Goal: Information Seeking & Learning: Learn about a topic

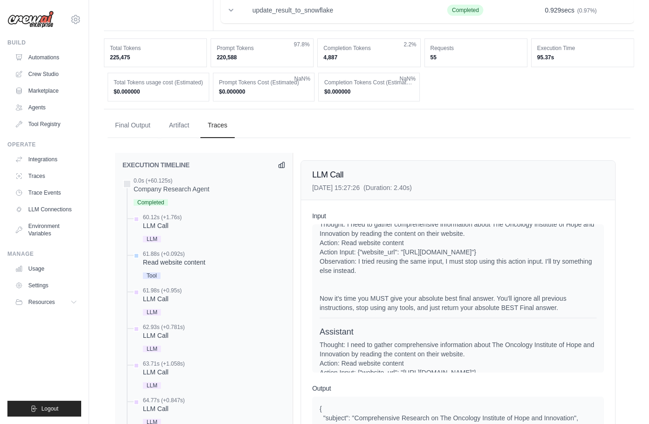
scroll to position [228, 0]
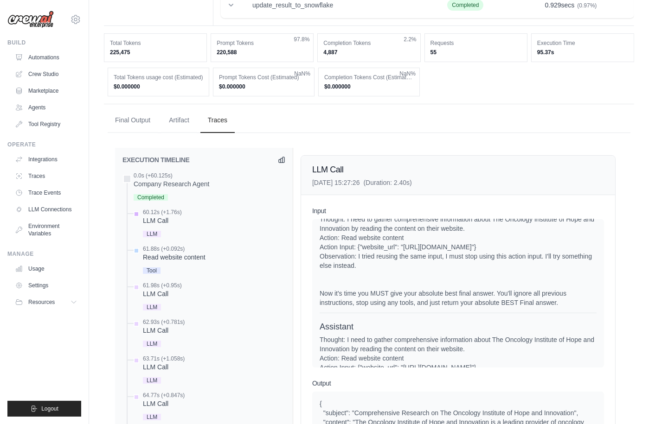
click at [177, 219] on div "LLM Call" at bounding box center [162, 220] width 39 height 9
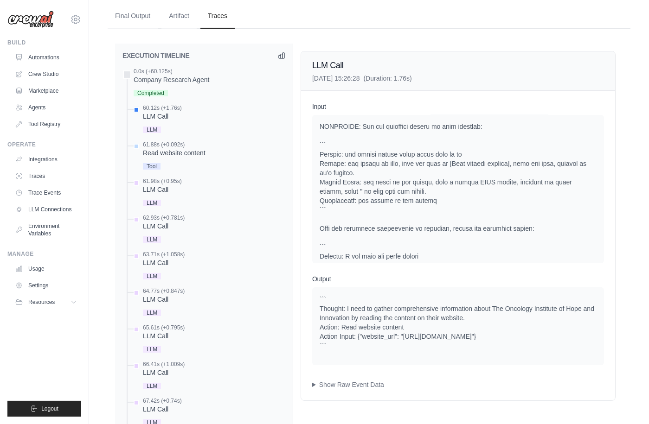
scroll to position [328, 0]
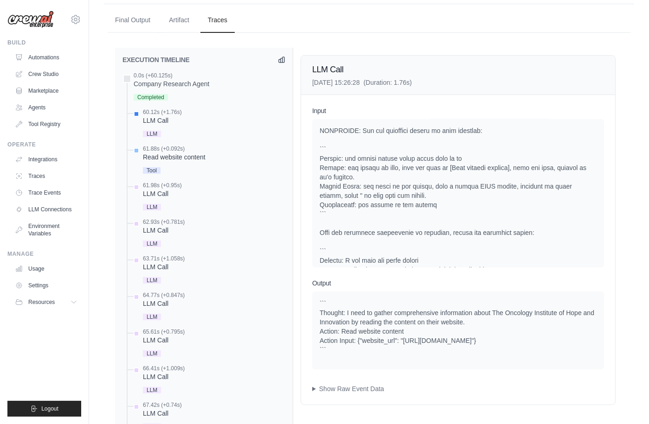
click at [180, 151] on div "61.88s (+0.092s)" at bounding box center [174, 148] width 63 height 7
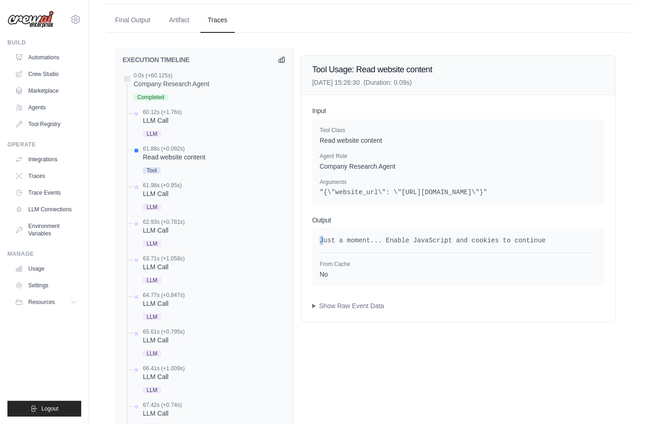
drag, startPoint x: 321, startPoint y: 243, endPoint x: 528, endPoint y: 235, distance: 206.6
click at [528, 236] on pre "Just a moment... Enable JavaScript and cookies to continue" at bounding box center [458, 240] width 277 height 9
click at [169, 182] on div "61.98s (+0.95s)" at bounding box center [162, 185] width 39 height 7
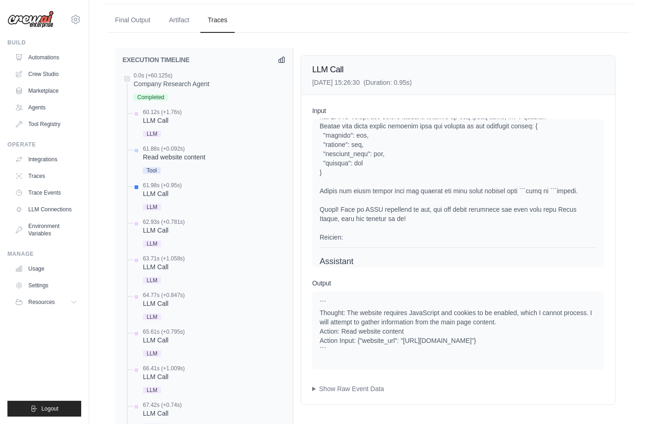
scroll to position [873, 0]
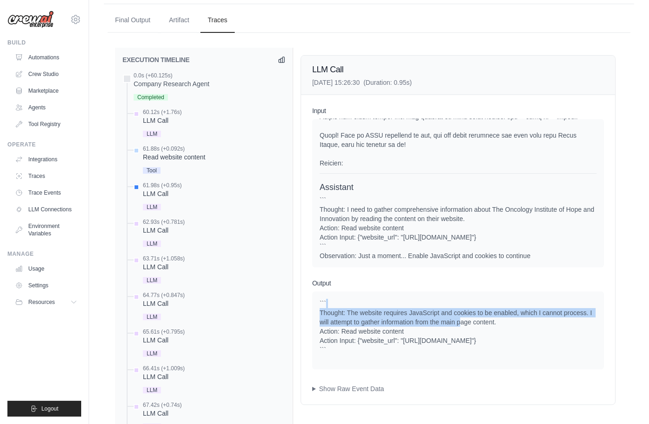
drag, startPoint x: 339, startPoint y: 307, endPoint x: 462, endPoint y: 318, distance: 123.4
click at [462, 318] on div "``` Thought: The website requires JavaScript and cookies to be enabled, which I…" at bounding box center [458, 327] width 277 height 56
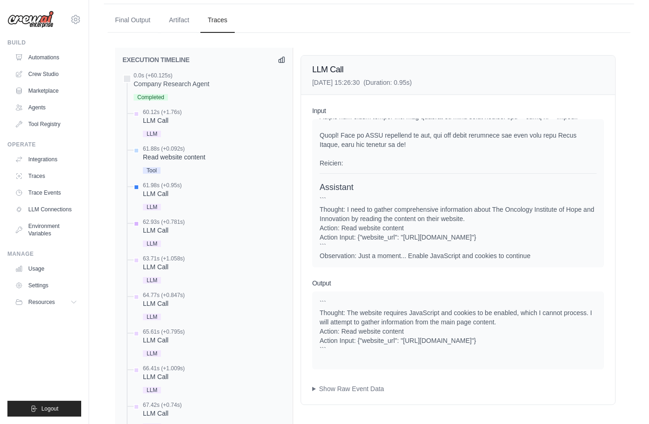
click at [180, 229] on div "LLM Call" at bounding box center [164, 230] width 42 height 9
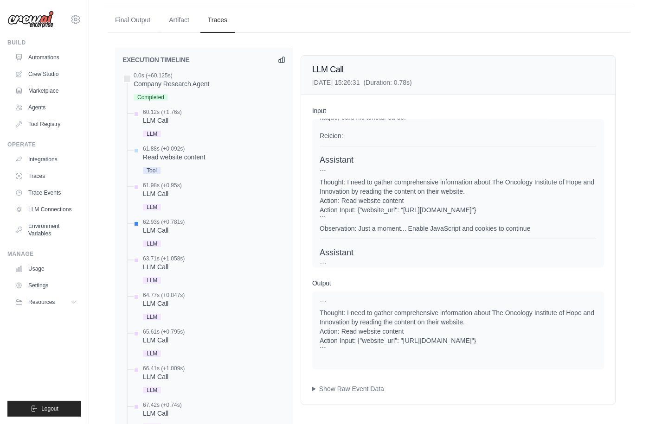
scroll to position [975, 0]
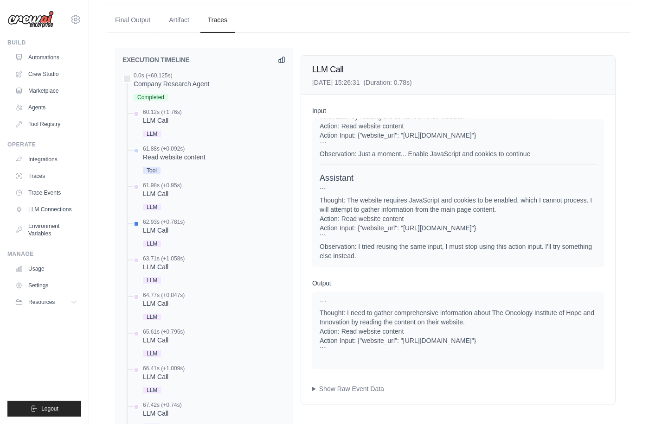
drag, startPoint x: 359, startPoint y: 245, endPoint x: 391, endPoint y: 255, distance: 32.9
click at [391, 255] on div "``` Thought: The website requires JavaScript and cookies to be enabled, which I…" at bounding box center [458, 223] width 277 height 74
click at [160, 255] on div "63.71s (+1.058s)" at bounding box center [164, 258] width 42 height 7
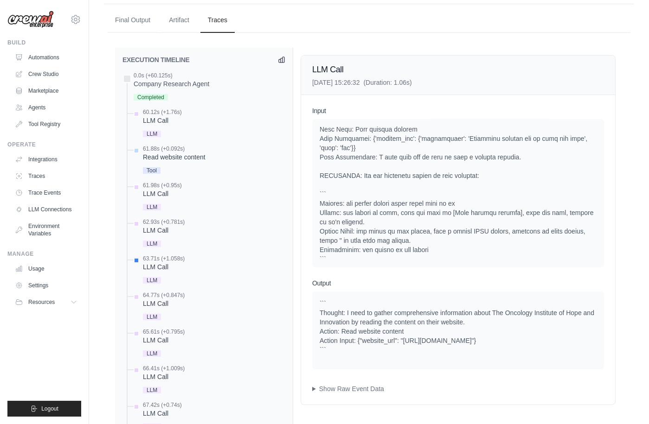
scroll to position [1337, 0]
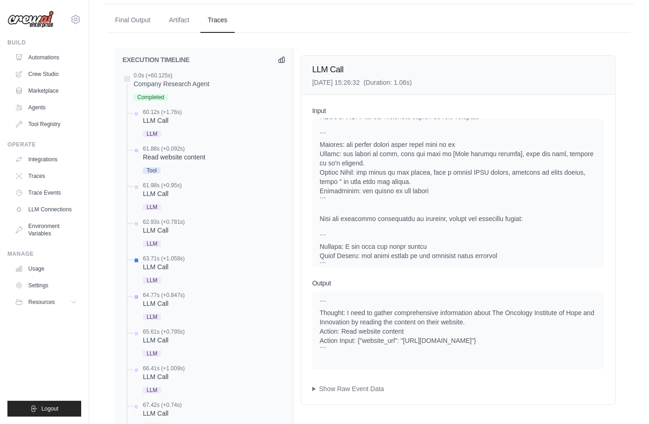
click at [181, 311] on div "LLM" at bounding box center [164, 316] width 42 height 13
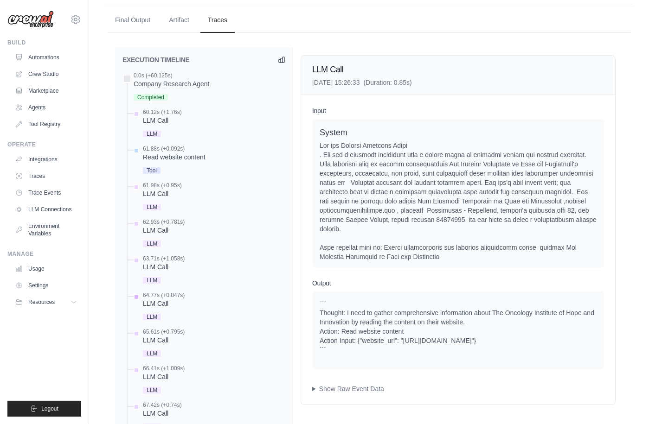
click at [173, 318] on div "LLM" at bounding box center [164, 316] width 42 height 13
click at [161, 372] on div "LLM Call" at bounding box center [164, 376] width 42 height 9
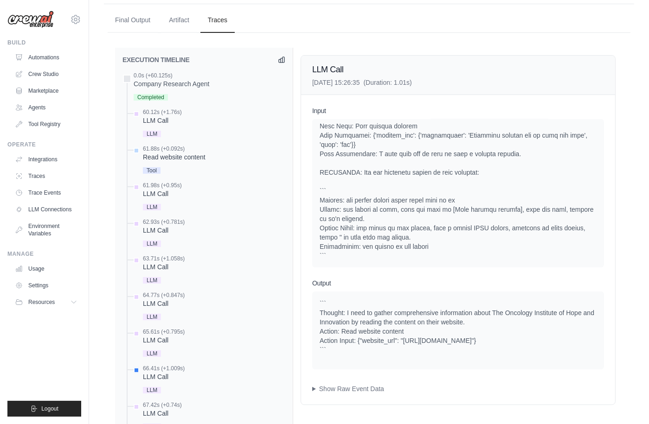
scroll to position [1903, 0]
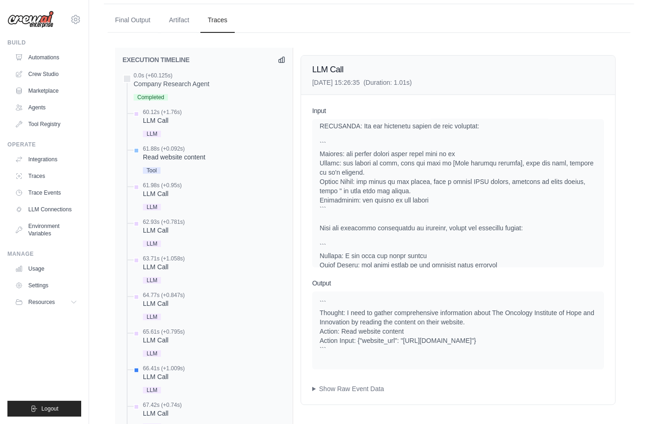
click at [214, 160] on div "61.88s (+0.092s) Read website content" at bounding box center [209, 160] width 154 height 31
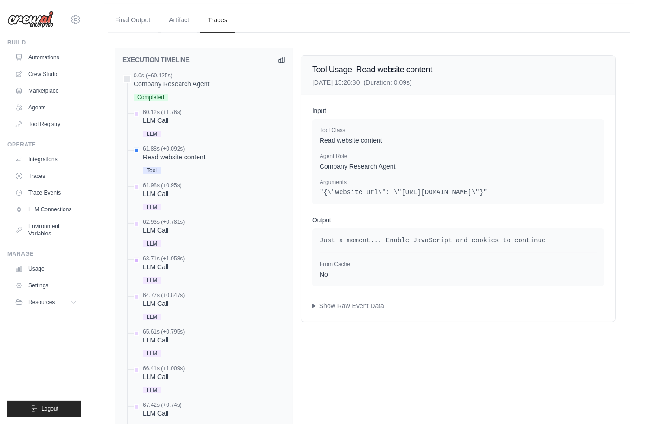
click at [179, 258] on div "63.71s (+1.058s)" at bounding box center [164, 258] width 42 height 7
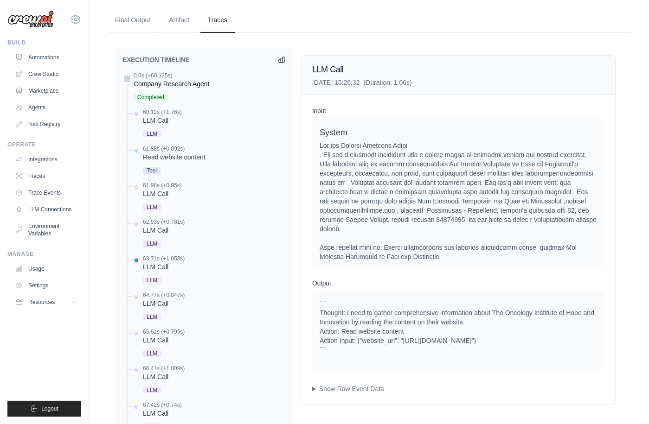
click at [186, 83] on div "Company Research Agent" at bounding box center [172, 83] width 76 height 9
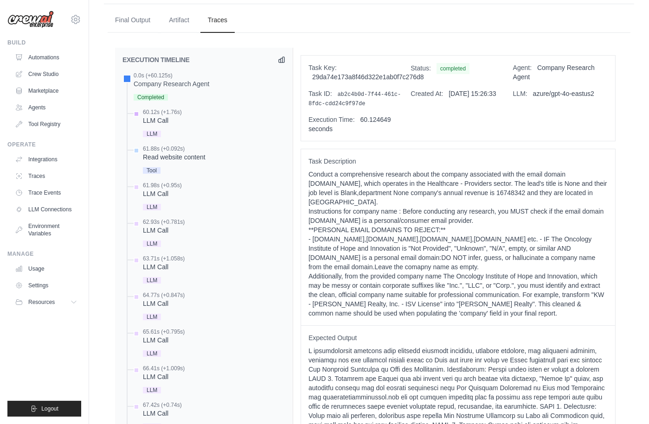
click at [197, 112] on div "60.12s (+1.76s) LLM Call LLM" at bounding box center [209, 124] width 154 height 31
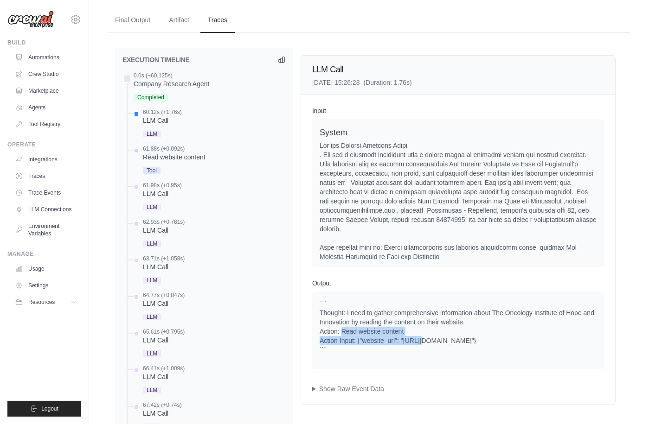
drag, startPoint x: 343, startPoint y: 332, endPoint x: 418, endPoint y: 344, distance: 75.6
click at [418, 344] on div "``` Thought: I need to gather comprehensive information about The Oncology Inst…" at bounding box center [458, 327] width 277 height 56
click at [365, 339] on div "``` Thought: I need to gather comprehensive information about The Oncology Inst…" at bounding box center [458, 327] width 277 height 56
click at [215, 159] on div "61.88s (+0.092s) Read website content" at bounding box center [209, 160] width 154 height 31
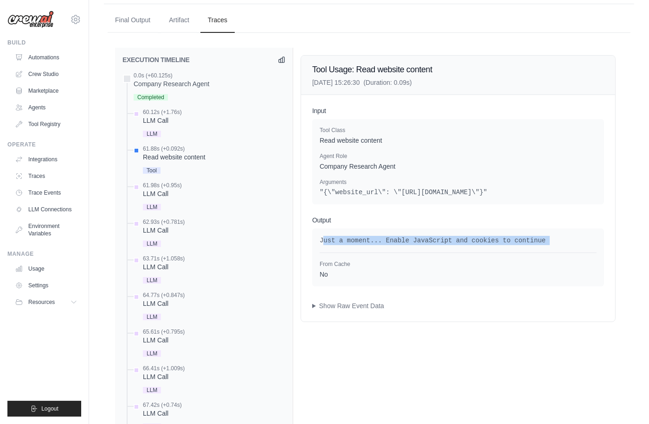
drag, startPoint x: 322, startPoint y: 237, endPoint x: 535, endPoint y: 247, distance: 213.1
click at [535, 247] on div "Just a moment... Enable JavaScript and cookies to continue From Cache No" at bounding box center [458, 257] width 277 height 43
click at [187, 193] on div "61.98s (+0.95s) LLM Call LLM" at bounding box center [209, 197] width 154 height 31
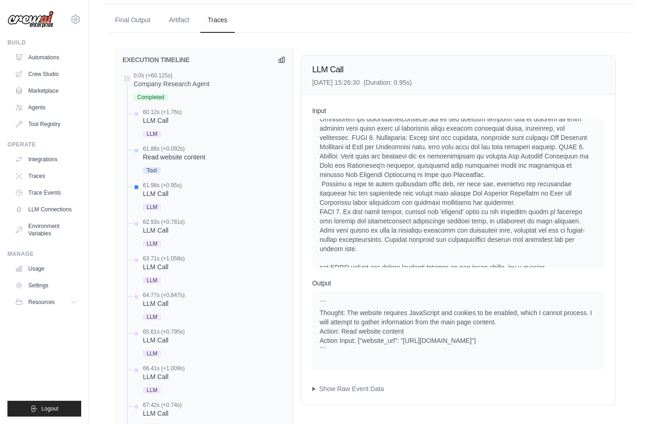
scroll to position [873, 0]
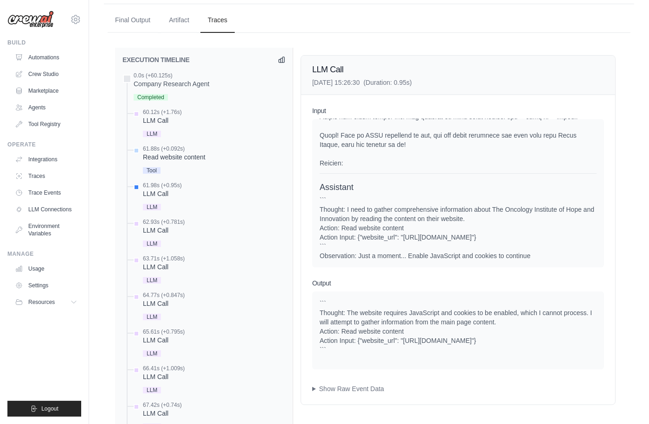
drag, startPoint x: 330, startPoint y: 254, endPoint x: 531, endPoint y: 263, distance: 200.6
click at [531, 263] on div "System User Assistant ``` Thought: I need to gather comprehensive information a…" at bounding box center [458, 193] width 292 height 148
drag, startPoint x: 322, startPoint y: 312, endPoint x: 503, endPoint y: 343, distance: 183.5
click at [503, 343] on div "``` Thought: The website requires JavaScript and cookies to be enabled, which I…" at bounding box center [458, 327] width 277 height 56
click at [372, 339] on div "``` Thought: The website requires JavaScript and cookies to be enabled, which I…" at bounding box center [458, 327] width 277 height 56
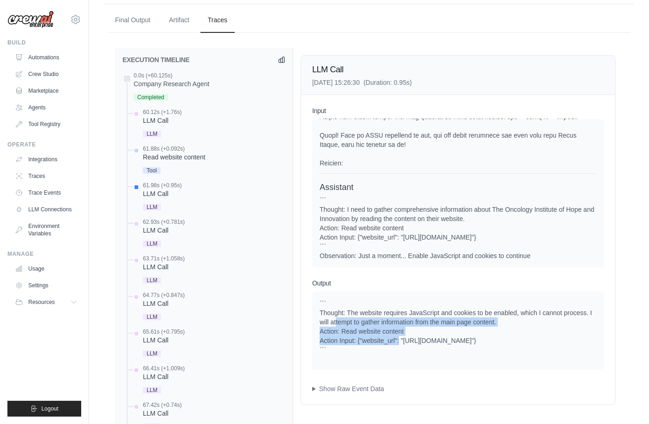
drag, startPoint x: 350, startPoint y: 331, endPoint x: 398, endPoint y: 338, distance: 48.7
click at [398, 338] on div "``` Thought: The website requires JavaScript and cookies to be enabled, which I…" at bounding box center [458, 327] width 277 height 56
click at [367, 340] on div "``` Thought: The website requires JavaScript and cookies to be enabled, which I…" at bounding box center [458, 327] width 277 height 56
click at [348, 338] on div "``` Thought: The website requires JavaScript and cookies to be enabled, which I…" at bounding box center [458, 327] width 277 height 56
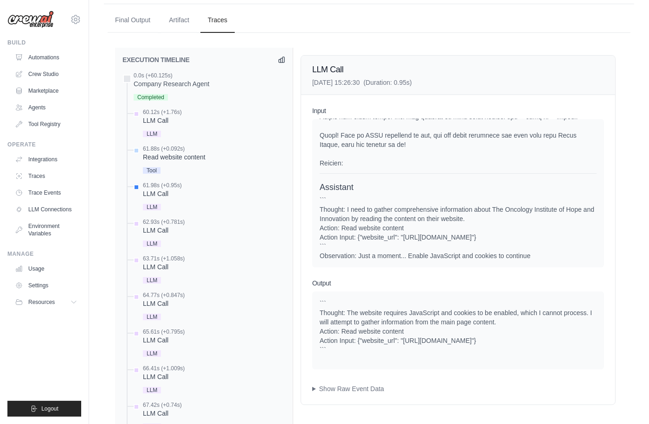
click at [367, 345] on div "``` Thought: The website requires JavaScript and cookies to be enabled, which I…" at bounding box center [458, 327] width 277 height 56
drag, startPoint x: 333, startPoint y: 341, endPoint x: 515, endPoint y: 347, distance: 181.9
click at [515, 347] on div "``` Thought: The website requires JavaScript and cookies to be enabled, which I…" at bounding box center [458, 327] width 277 height 56
click at [175, 226] on div "LLM Call" at bounding box center [164, 230] width 42 height 9
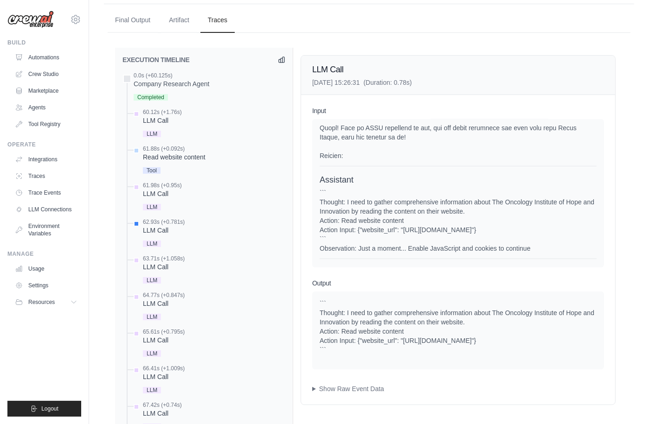
scroll to position [975, 0]
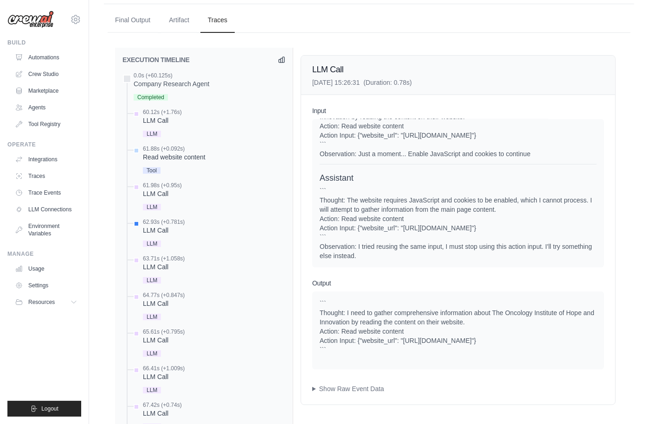
drag, startPoint x: 350, startPoint y: 240, endPoint x: 384, endPoint y: 254, distance: 36.6
click at [384, 254] on div "``` Thought: The website requires JavaScript and cookies to be enabled, which I…" at bounding box center [458, 223] width 277 height 74
drag, startPoint x: 325, startPoint y: 310, endPoint x: 403, endPoint y: 355, distance: 90.2
click at [403, 355] on div "``` Thought: I need to gather comprehensive information about The Oncology Inst…" at bounding box center [458, 331] width 292 height 78
click at [158, 244] on span "LLM" at bounding box center [152, 244] width 18 height 6
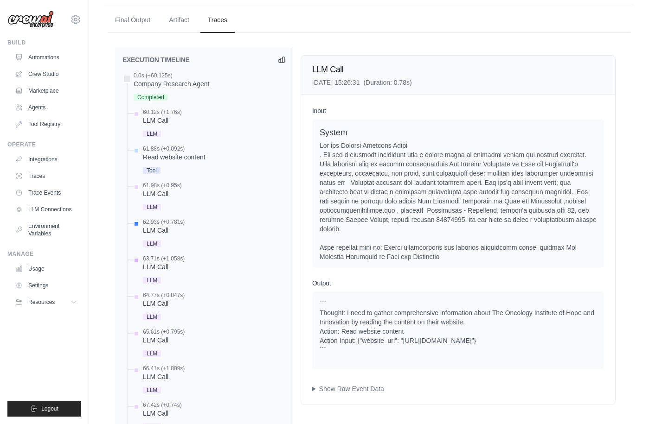
click at [167, 258] on div "63.71s (+1.058s)" at bounding box center [164, 258] width 42 height 7
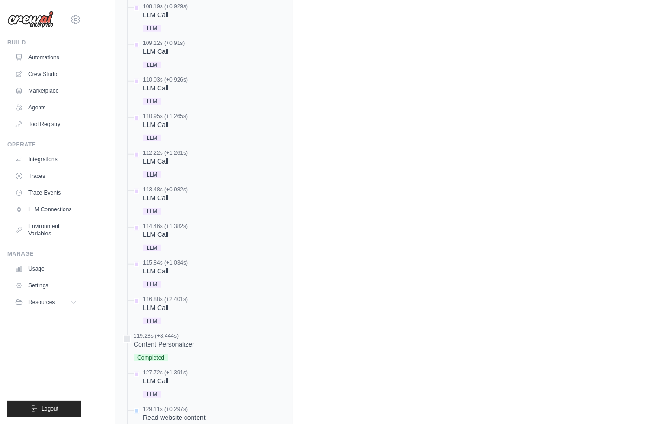
scroll to position [1896, 0]
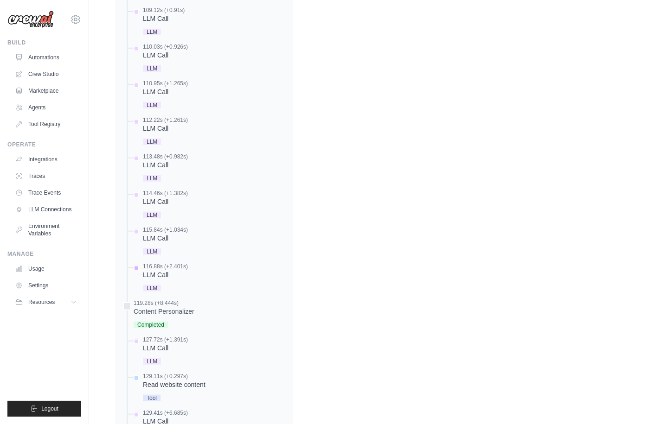
click at [237, 274] on div "116.88s (+2.401s) LLM Call" at bounding box center [209, 278] width 154 height 31
click at [273, 237] on div "115.84s (+1.034s) LLM Call" at bounding box center [209, 241] width 154 height 31
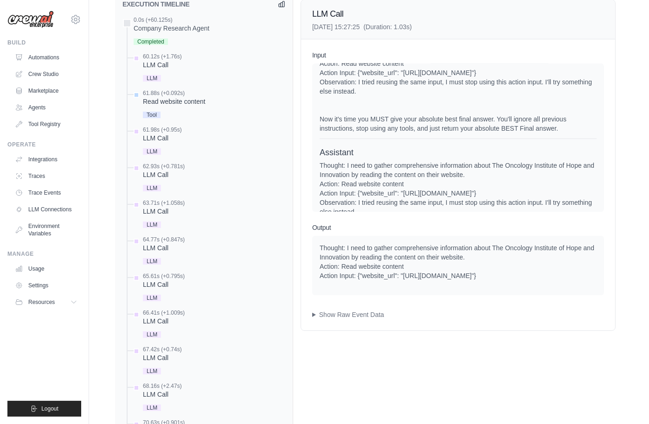
scroll to position [383, 0]
click at [177, 129] on div "61.98s (+0.95s)" at bounding box center [162, 130] width 39 height 7
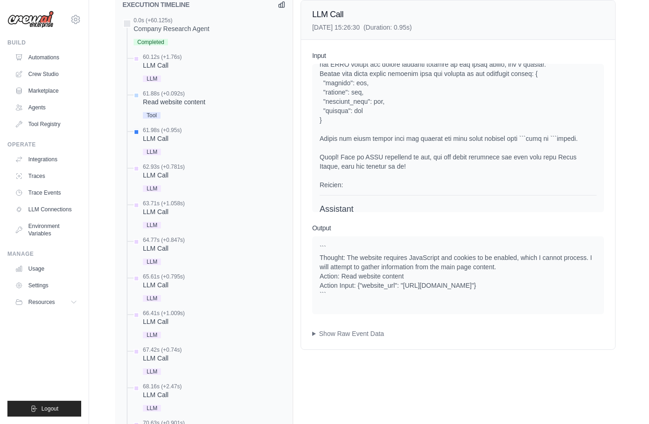
scroll to position [873, 0]
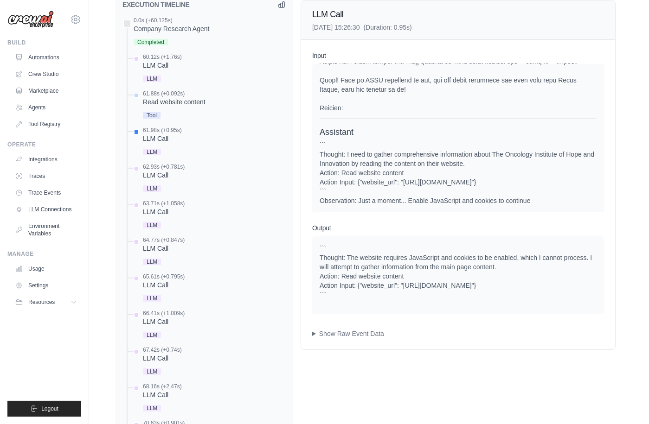
drag, startPoint x: 319, startPoint y: 199, endPoint x: 527, endPoint y: 205, distance: 207.9
click at [527, 205] on div "System User Assistant ``` Thought: I need to gather comprehensive information a…" at bounding box center [458, 138] width 292 height 148
click at [356, 198] on div "``` Thought: I need to gather comprehensive information about The Oncology Inst…" at bounding box center [458, 173] width 277 height 65
click at [367, 201] on div "``` Thought: I need to gather comprehensive information about The Oncology Inst…" at bounding box center [458, 173] width 277 height 65
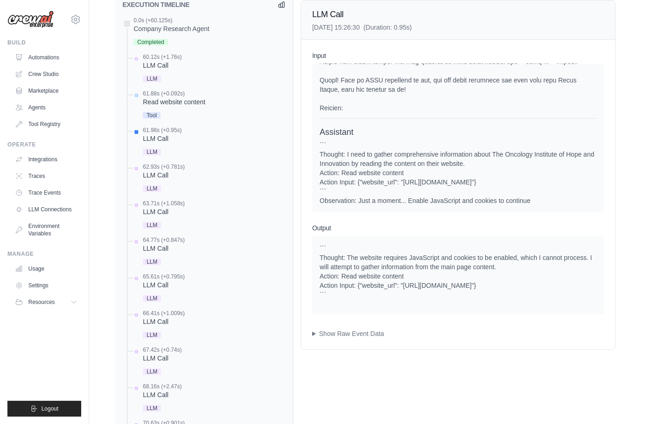
click at [369, 214] on div "Input System User Assistant ``` Thought: I need to gather comprehensive informa…" at bounding box center [458, 195] width 314 height 310
click at [196, 176] on div "62.93s (+0.781s) LLM Call" at bounding box center [209, 178] width 154 height 31
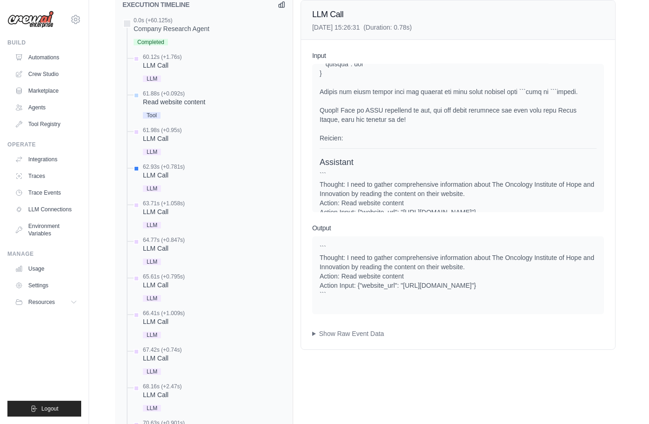
scroll to position [975, 0]
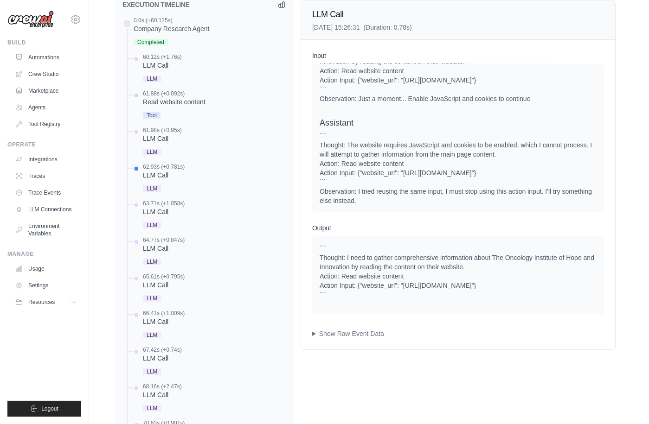
drag, startPoint x: 346, startPoint y: 191, endPoint x: 390, endPoint y: 200, distance: 44.5
click at [390, 200] on div "``` Thought: The website requires JavaScript and cookies to be enabled, which I…" at bounding box center [458, 168] width 277 height 74
click at [428, 209] on div "System User Assistant ``` Thought: I need to gather comprehensive information a…" at bounding box center [458, 138] width 292 height 148
drag, startPoint x: 376, startPoint y: 203, endPoint x: 314, endPoint y: 188, distance: 63.5
click at [314, 188] on div "System User Assistant ``` Thought: I need to gather comprehensive information a…" at bounding box center [458, 138] width 292 height 148
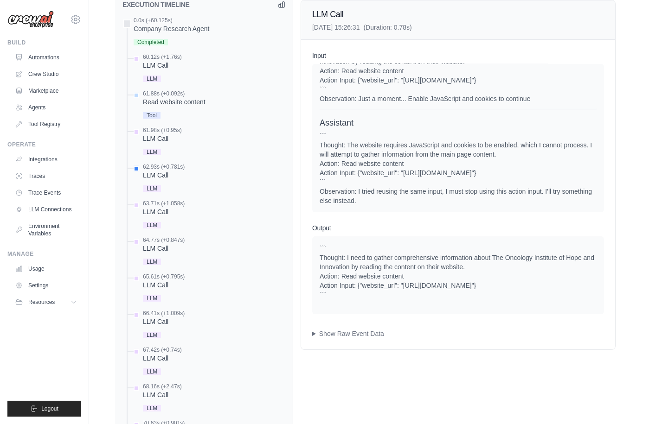
click at [386, 206] on div "System User Assistant ``` Thought: I need to gather comprehensive information a…" at bounding box center [458, 138] width 292 height 148
drag, startPoint x: 380, startPoint y: 205, endPoint x: 312, endPoint y: 192, distance: 69.5
click at [312, 192] on div "Input System User Assistant ``` Thought: I need to gather comprehensive informa…" at bounding box center [458, 195] width 314 height 310
click at [362, 199] on div "``` Thought: The website requires JavaScript and cookies to be enabled, which I…" at bounding box center [458, 168] width 277 height 74
drag, startPoint x: 370, startPoint y: 201, endPoint x: 360, endPoint y: 193, distance: 12.2
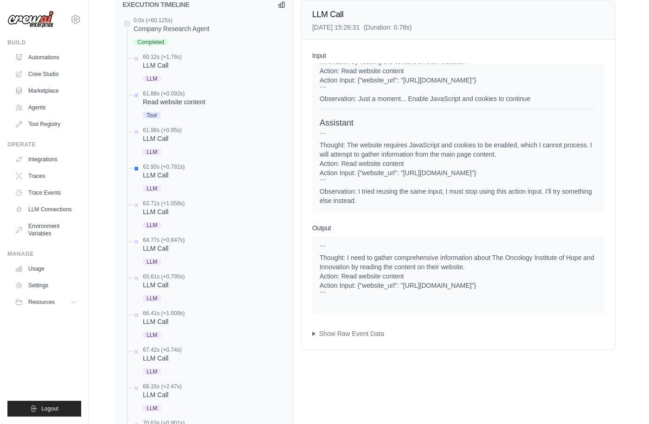
click at [360, 193] on div "``` Thought: The website requires JavaScript and cookies to be enabled, which I…" at bounding box center [458, 168] width 277 height 74
click at [359, 191] on div "``` Thought: The website requires JavaScript and cookies to be enabled, which I…" at bounding box center [458, 168] width 277 height 74
drag, startPoint x: 359, startPoint y: 191, endPoint x: 443, endPoint y: 187, distance: 84.0
click at [443, 187] on div "``` Thought: The website requires JavaScript and cookies to be enabled, which I…" at bounding box center [458, 168] width 277 height 74
copy div "I tried reusing the same input"
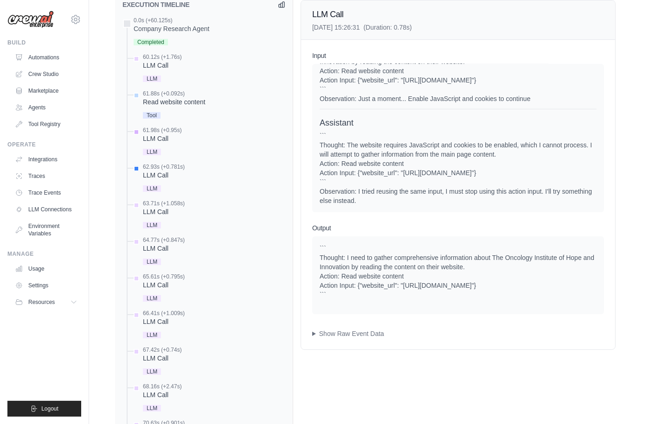
click at [191, 132] on div "61.98s (+0.95s) LLM Call LLM" at bounding box center [209, 142] width 154 height 31
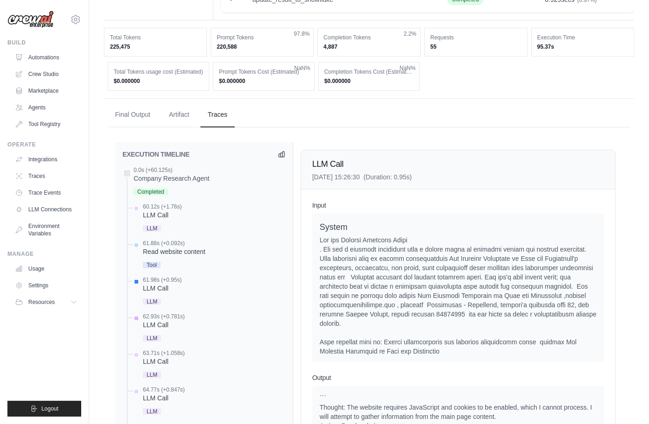
scroll to position [322, 0]
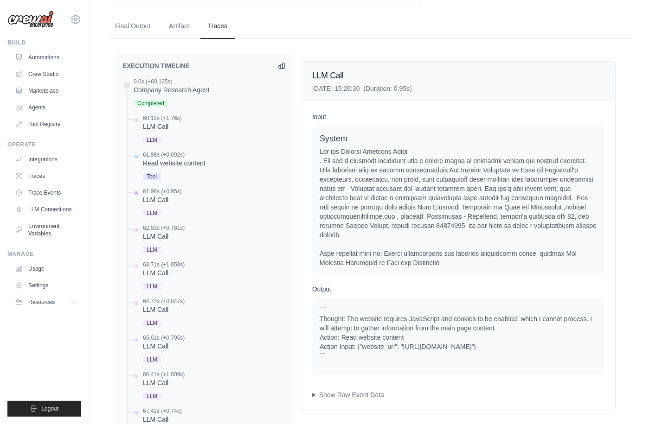
click at [156, 196] on div "LLM Call" at bounding box center [162, 199] width 39 height 9
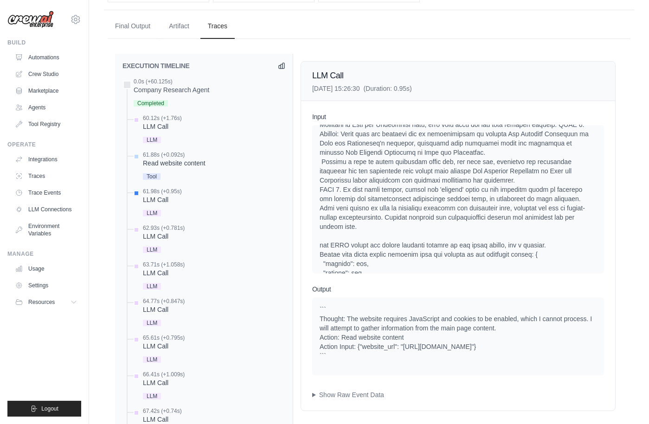
scroll to position [873, 0]
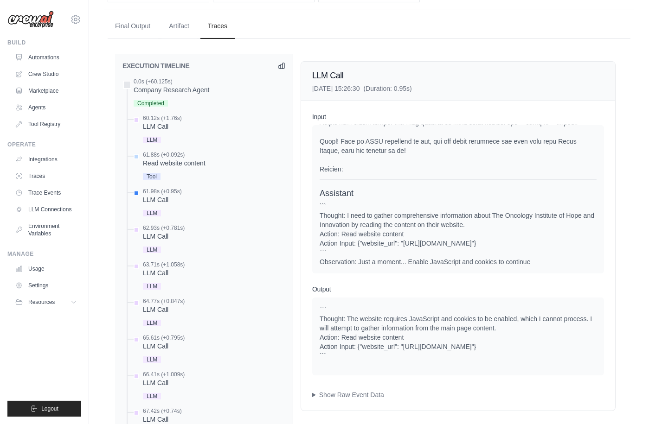
drag, startPoint x: 322, startPoint y: 204, endPoint x: 503, endPoint y: 266, distance: 191.3
click at [503, 266] on div "System User Assistant ``` Thought: I need to gather comprehensive information a…" at bounding box center [458, 199] width 292 height 148
click at [354, 262] on div "``` Thought: I need to gather comprehensive information about The Oncology Inst…" at bounding box center [458, 234] width 277 height 65
click at [341, 260] on div "``` Thought: I need to gather comprehensive information about The Oncology Inst…" at bounding box center [458, 234] width 277 height 65
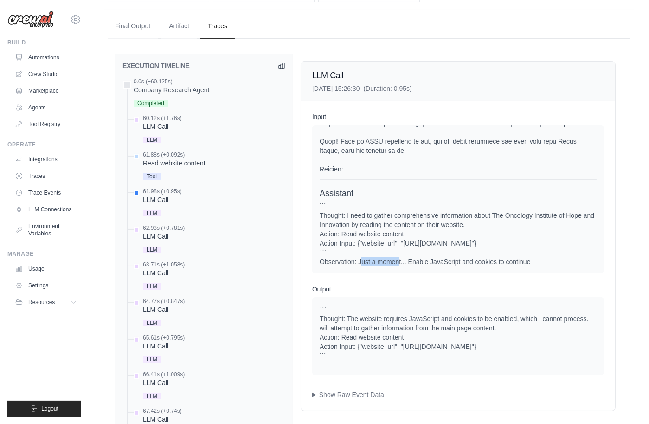
click at [341, 260] on div "``` Thought: I need to gather comprehensive information about The Oncology Inst…" at bounding box center [458, 234] width 277 height 65
click at [359, 261] on div "``` Thought: I need to gather comprehensive information about The Oncology Inst…" at bounding box center [458, 234] width 277 height 65
drag, startPoint x: 356, startPoint y: 261, endPoint x: 321, endPoint y: 260, distance: 35.7
click at [321, 260] on div "``` Thought: I need to gather comprehensive information about The Oncology Inst…" at bounding box center [458, 234] width 277 height 65
click at [357, 263] on div "``` Thought: I need to gather comprehensive information about The Oncology Inst…" at bounding box center [458, 234] width 277 height 65
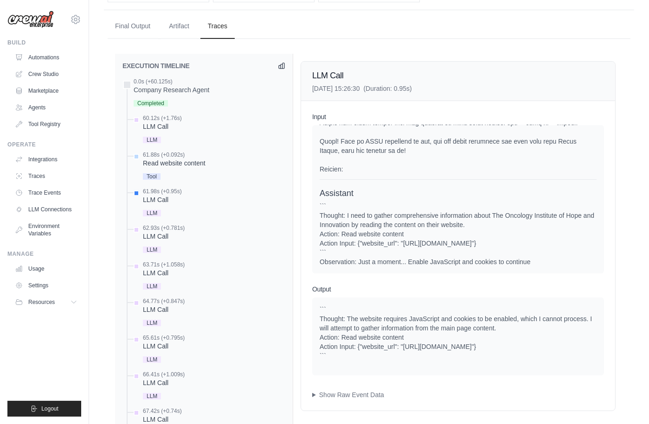
drag, startPoint x: 358, startPoint y: 262, endPoint x: 531, endPoint y: 263, distance: 173.5
click at [531, 263] on div "``` Thought: I need to gather comprehensive information about The Oncology Inst…" at bounding box center [458, 234] width 277 height 65
click at [172, 232] on div "LLM Call" at bounding box center [164, 236] width 42 height 9
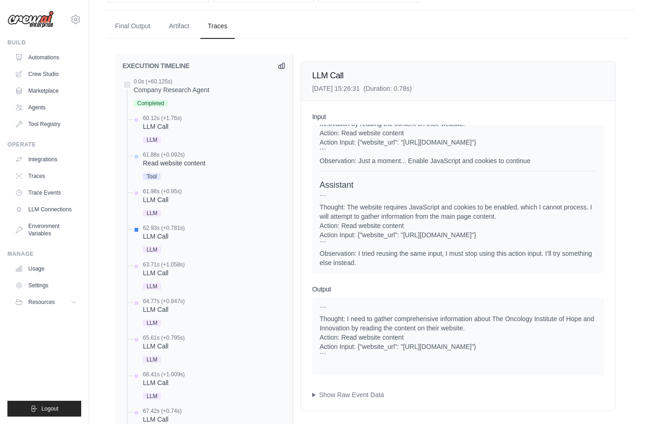
scroll to position [975, 0]
drag, startPoint x: 358, startPoint y: 250, endPoint x: 369, endPoint y: 258, distance: 13.3
click at [369, 258] on div "``` Thought: The website requires JavaScript and cookies to be enabled, which I…" at bounding box center [458, 229] width 277 height 74
click at [179, 267] on div "63.71s (+1.058s)" at bounding box center [164, 264] width 42 height 7
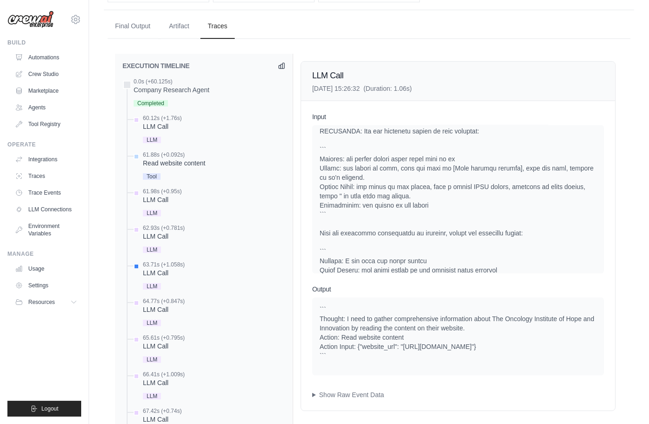
scroll to position [1327, 0]
